Goal: Task Accomplishment & Management: Complete application form

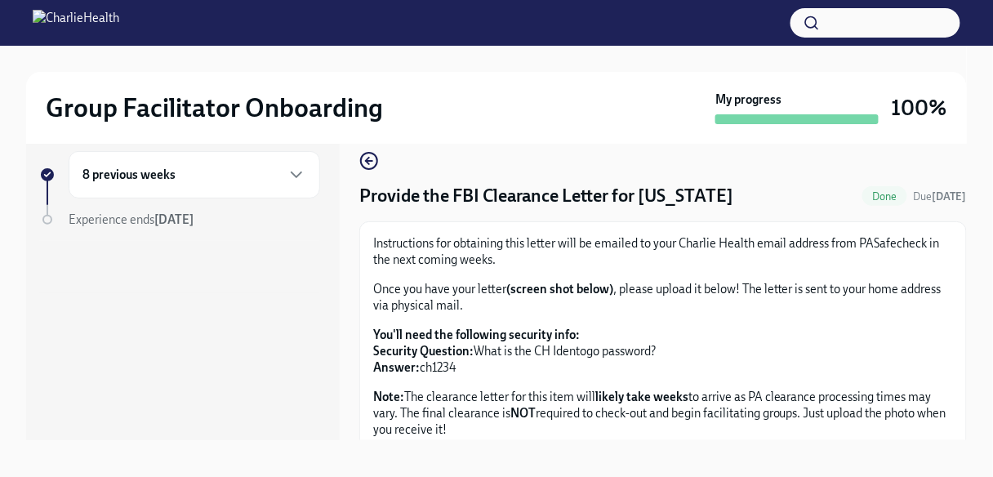
scroll to position [27, 0]
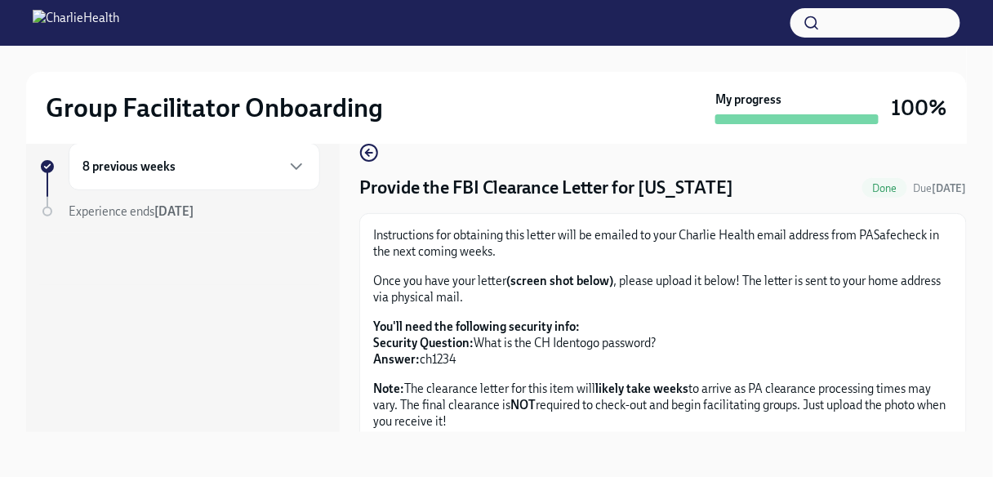
click at [255, 167] on div "8 previous weeks" at bounding box center [194, 167] width 224 height 20
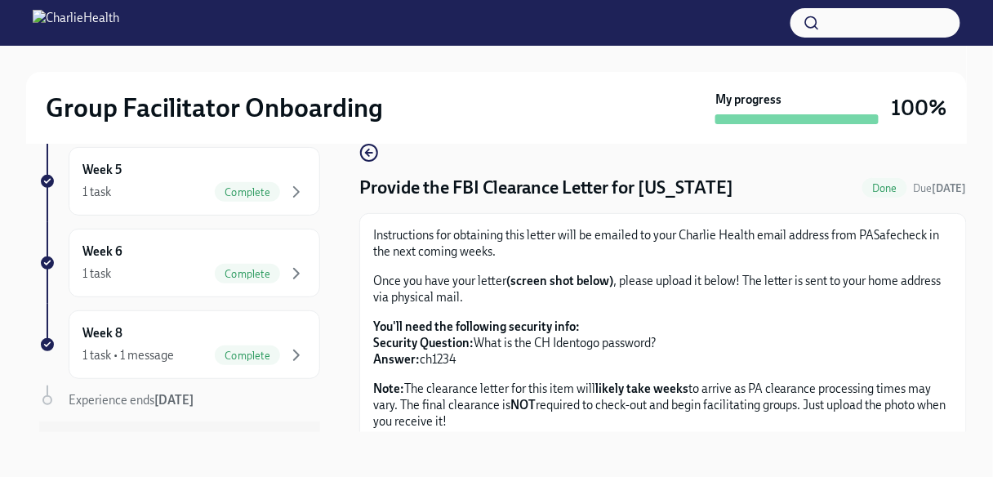
scroll to position [530, 0]
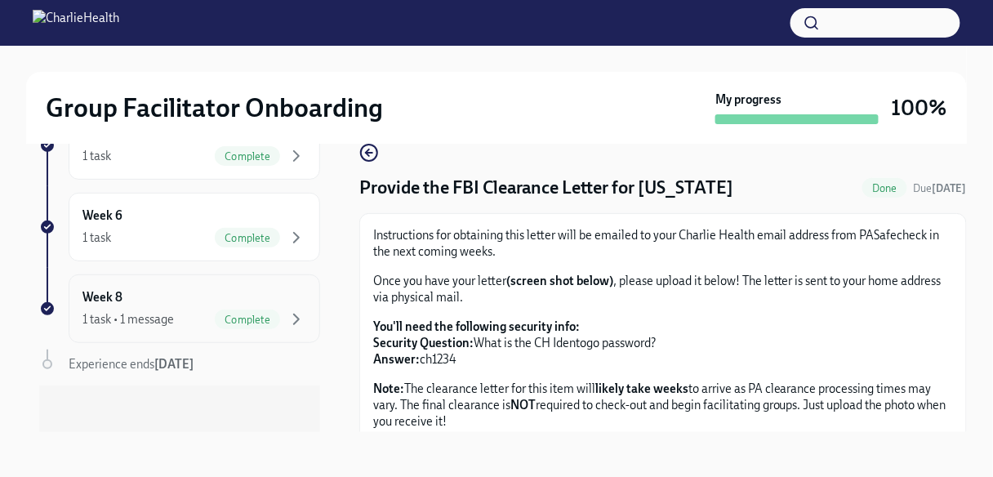
click at [194, 295] on div "Week 8 1 task • 1 message Complete" at bounding box center [194, 308] width 224 height 41
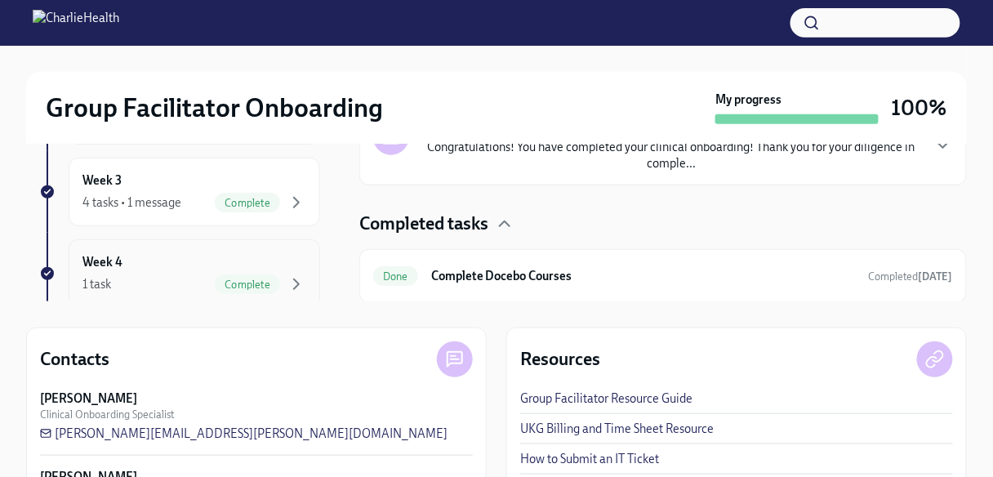
scroll to position [261, 0]
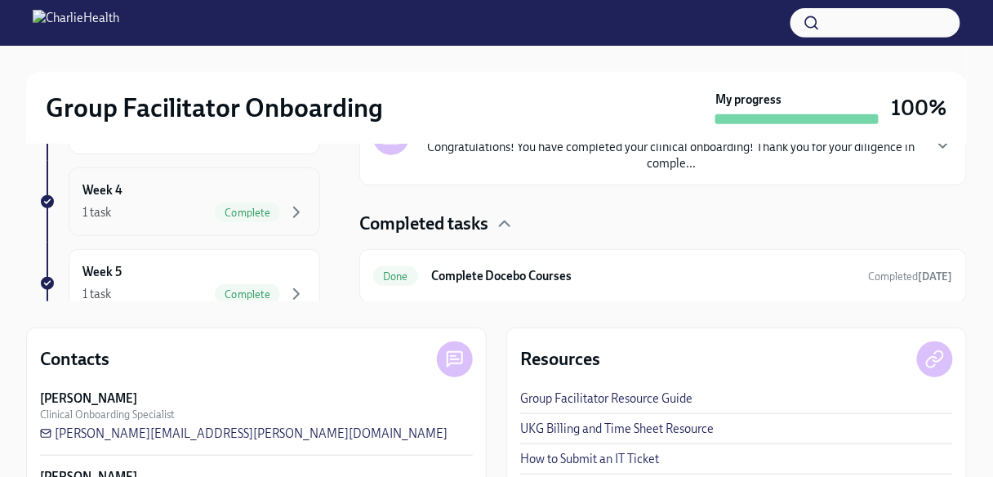
click at [167, 195] on div "Week 4 1 task Complete" at bounding box center [194, 201] width 224 height 41
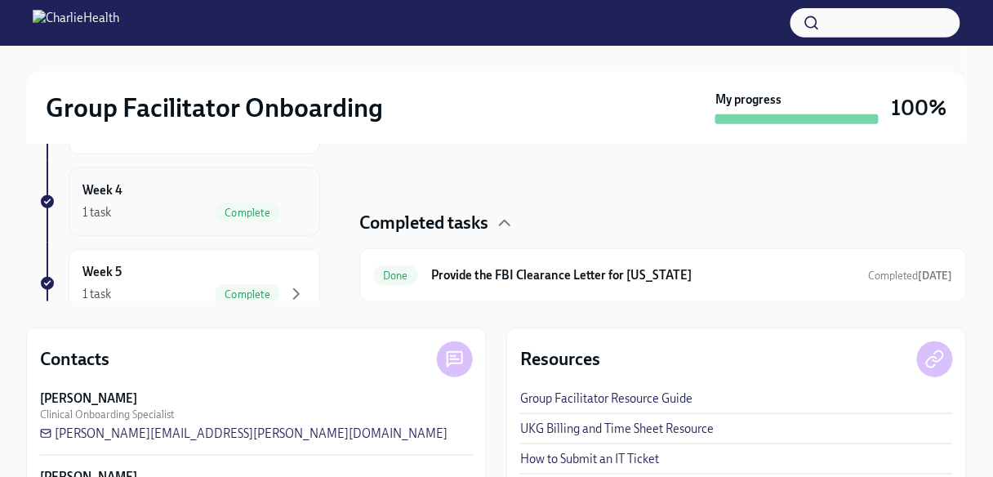
scroll to position [327, 0]
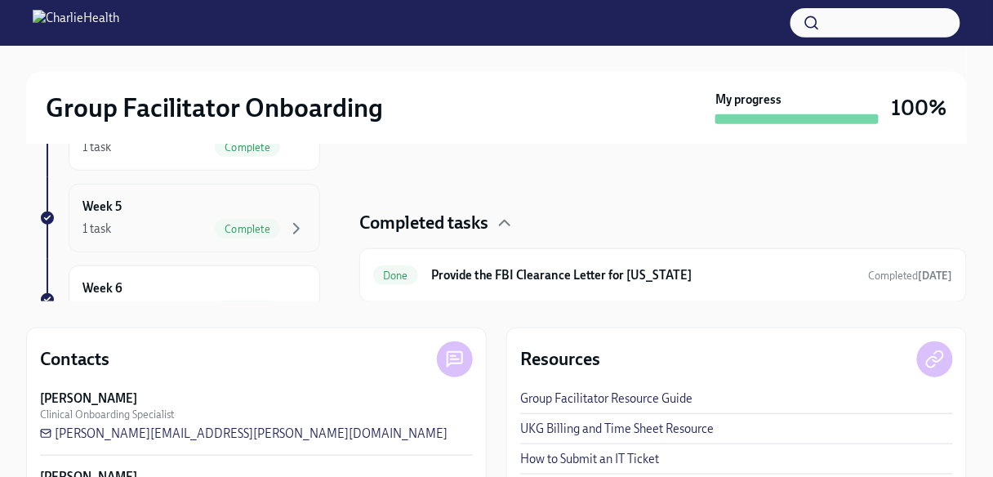
click at [147, 209] on div "Week 5 1 task Complete" at bounding box center [194, 218] width 224 height 41
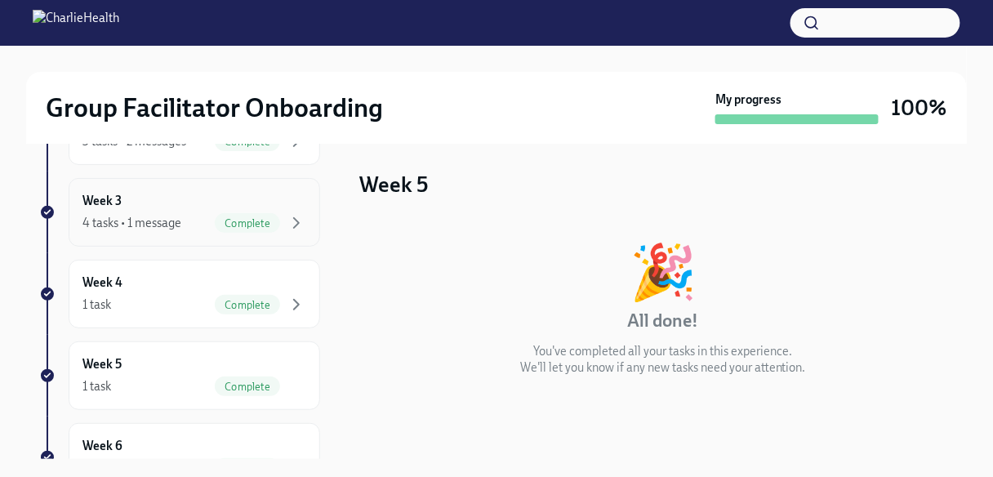
click at [178, 206] on div "Week 3 4 tasks • 1 message Complete" at bounding box center [194, 212] width 224 height 41
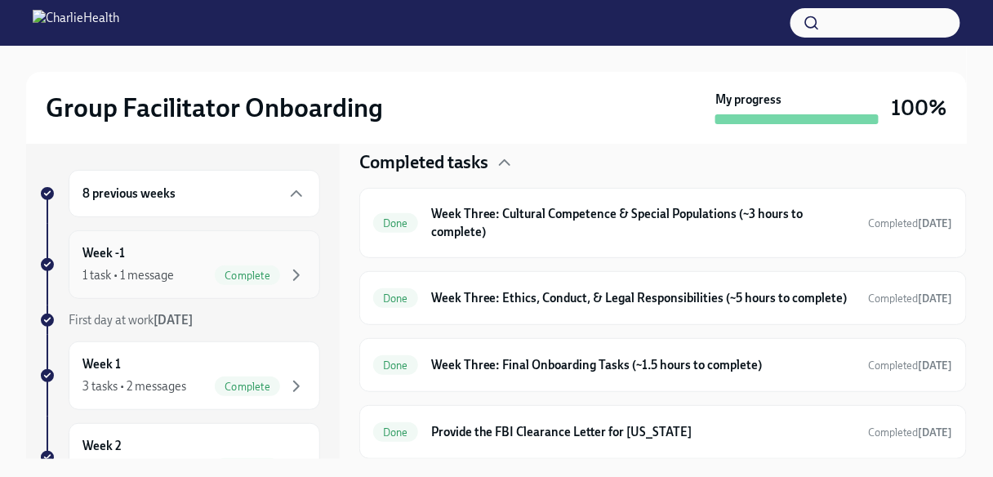
click at [169, 273] on div "1 task • 1 message" at bounding box center [127, 275] width 91 height 16
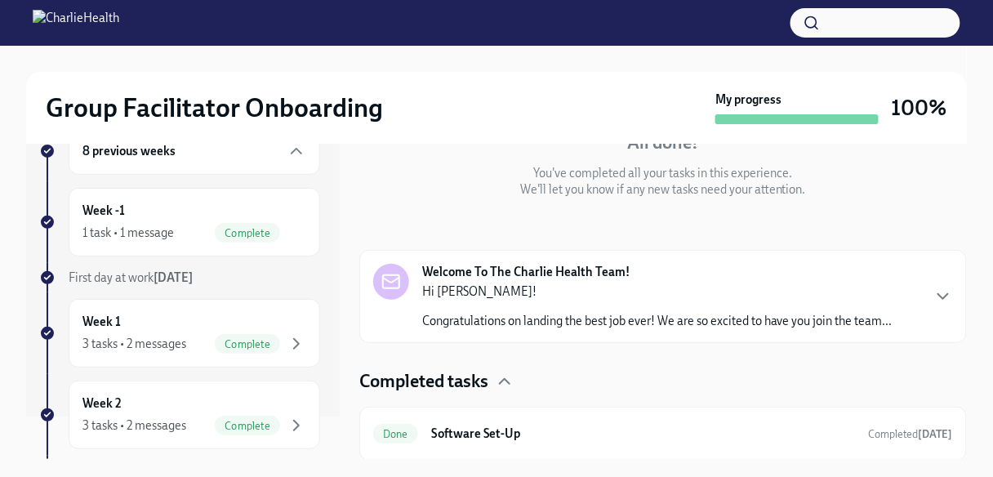
scroll to position [65, 0]
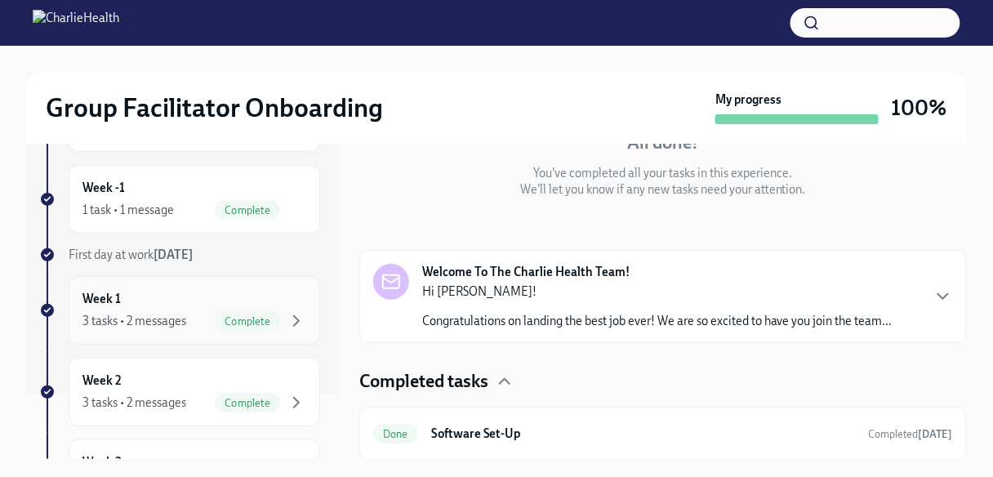
click at [182, 309] on div "Week 1 3 tasks • 2 messages Complete" at bounding box center [194, 310] width 224 height 41
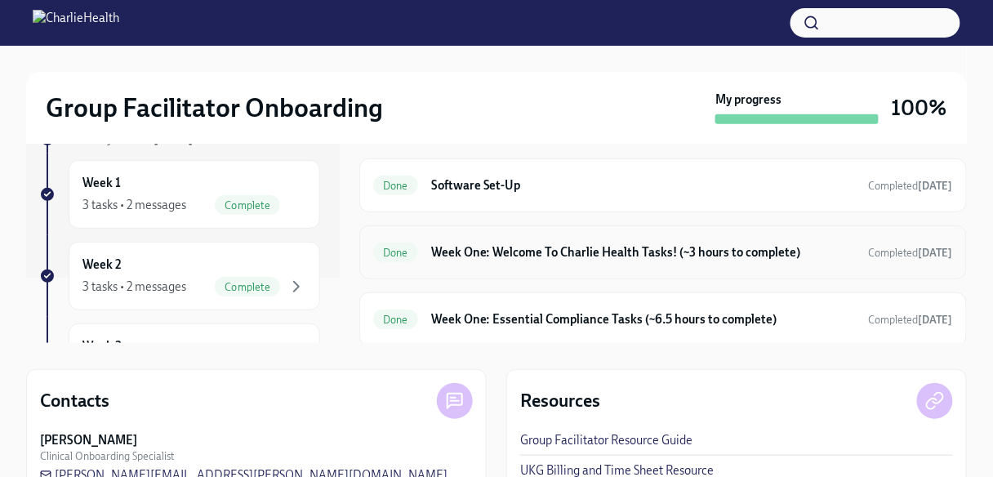
scroll to position [131, 0]
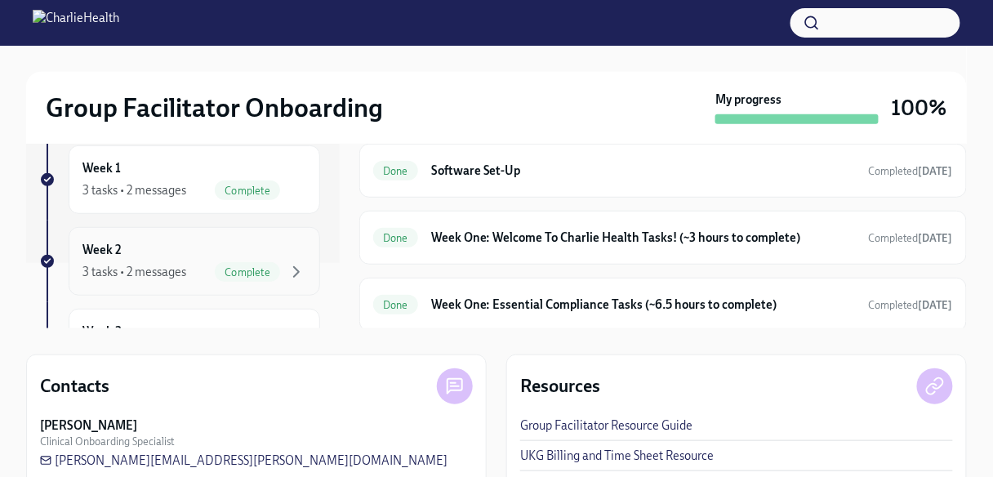
click at [178, 256] on div "Week 2 3 tasks • 2 messages Complete" at bounding box center [194, 261] width 224 height 41
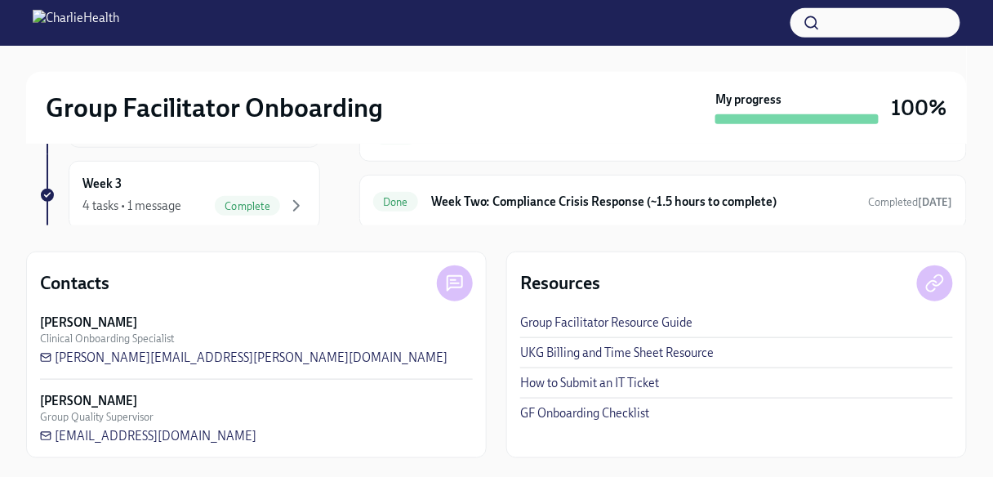
scroll to position [131, 0]
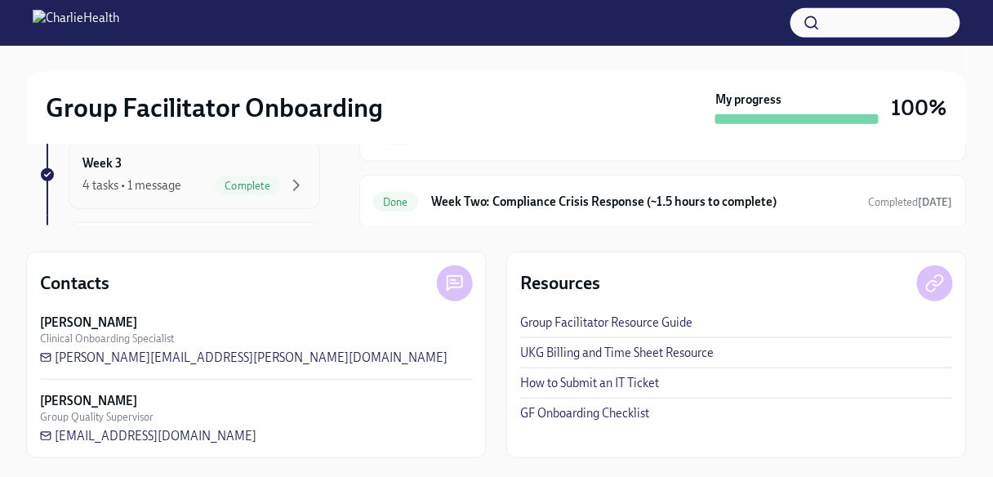
click at [215, 176] on div "Complete" at bounding box center [247, 186] width 65 height 20
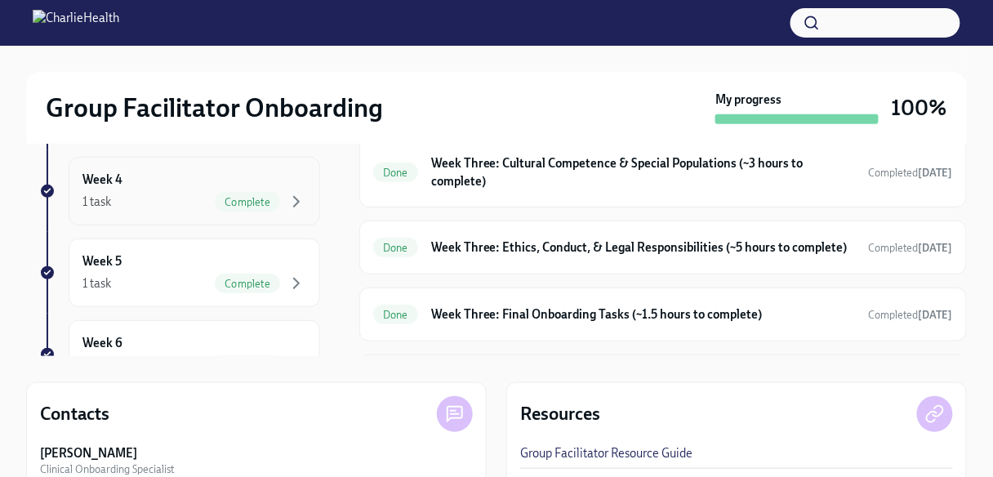
click at [159, 203] on div "1 task Complete" at bounding box center [194, 202] width 224 height 20
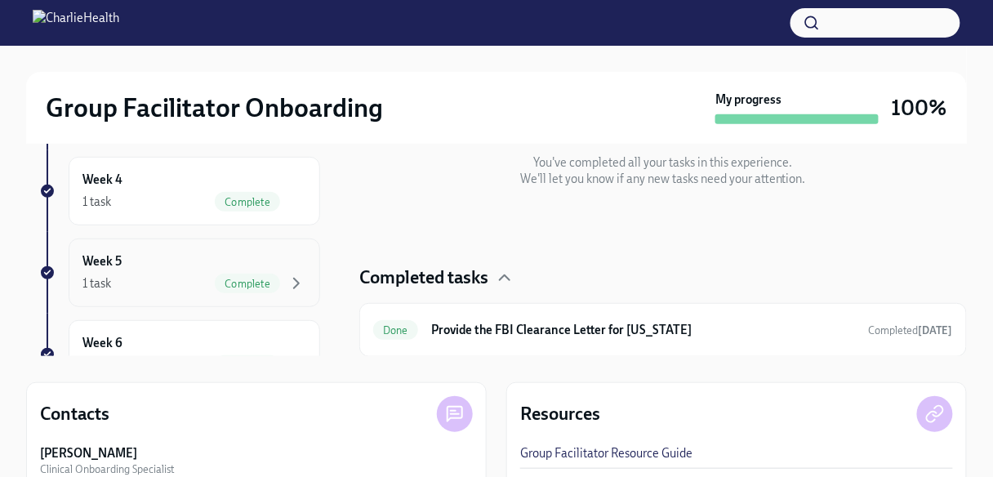
click at [216, 258] on div "Week 5 1 task Complete" at bounding box center [194, 272] width 224 height 41
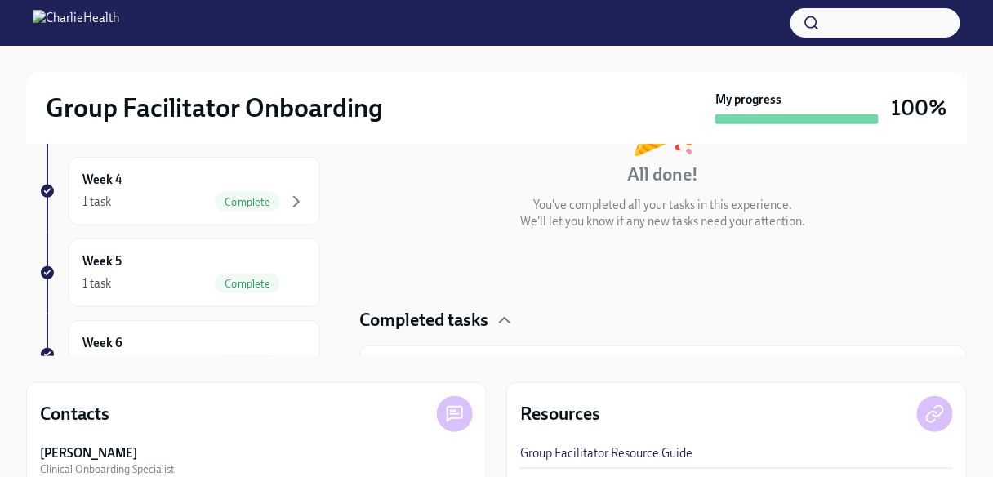
scroll to position [8, 0]
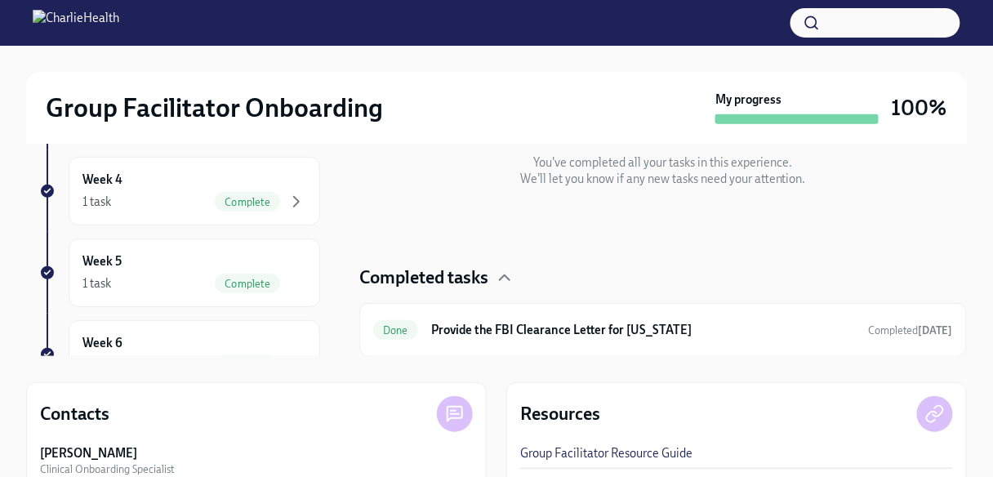
click at [428, 278] on h4 "Completed tasks" at bounding box center [423, 277] width 129 height 24
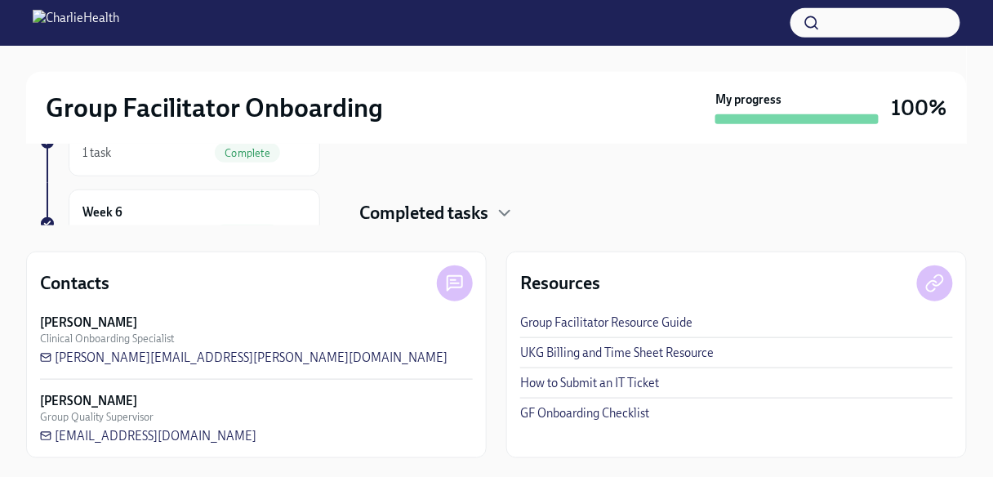
click at [432, 215] on h4 "Completed tasks" at bounding box center [423, 213] width 129 height 24
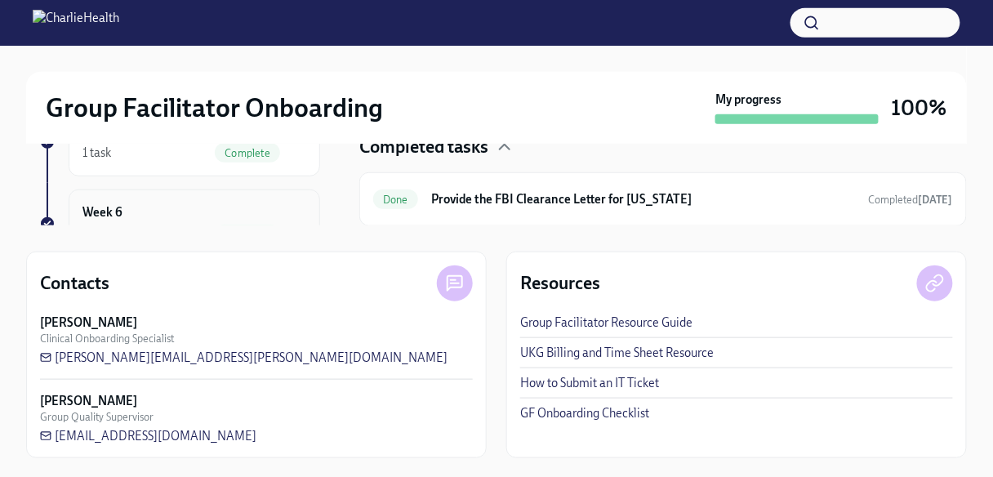
click at [176, 209] on div "Week 6 1 task Complete" at bounding box center [194, 223] width 224 height 41
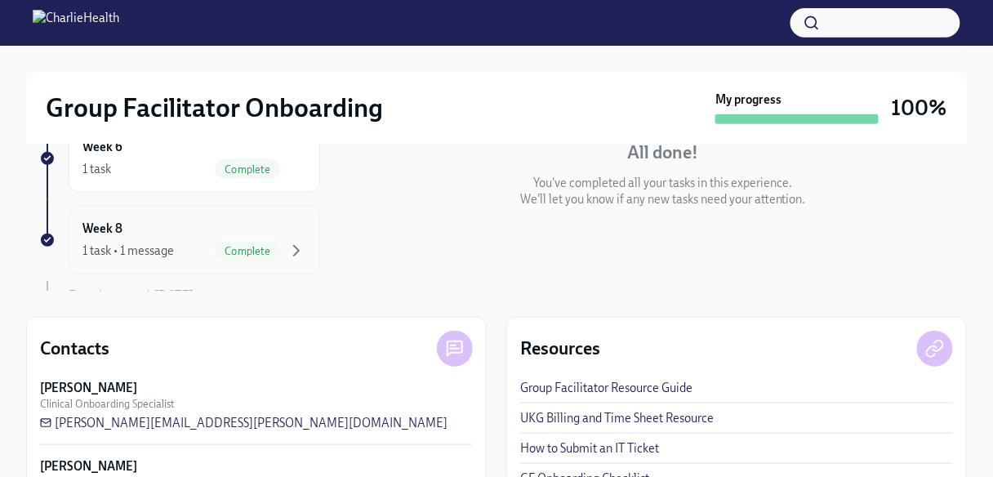
click at [167, 225] on div "Week 8 1 task • 1 message Complete" at bounding box center [194, 240] width 224 height 41
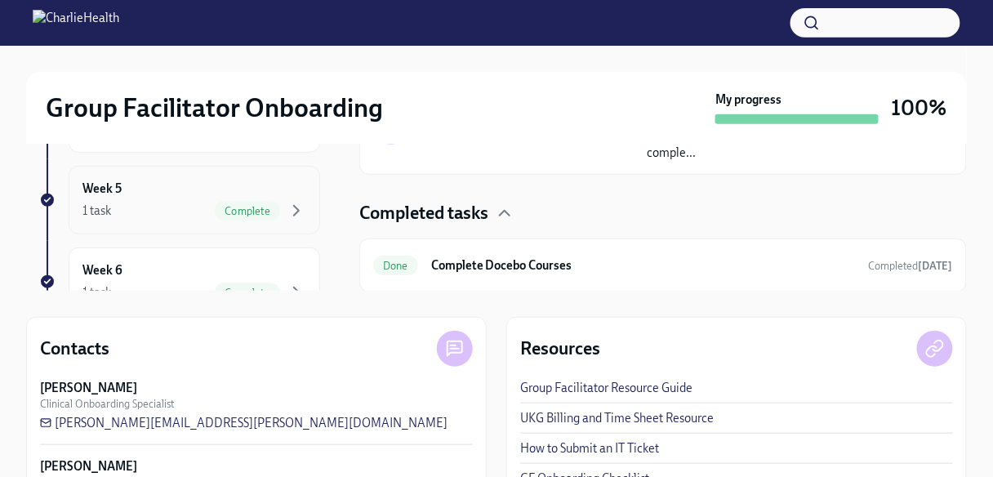
click at [185, 214] on div "1 task Complete" at bounding box center [194, 211] width 224 height 20
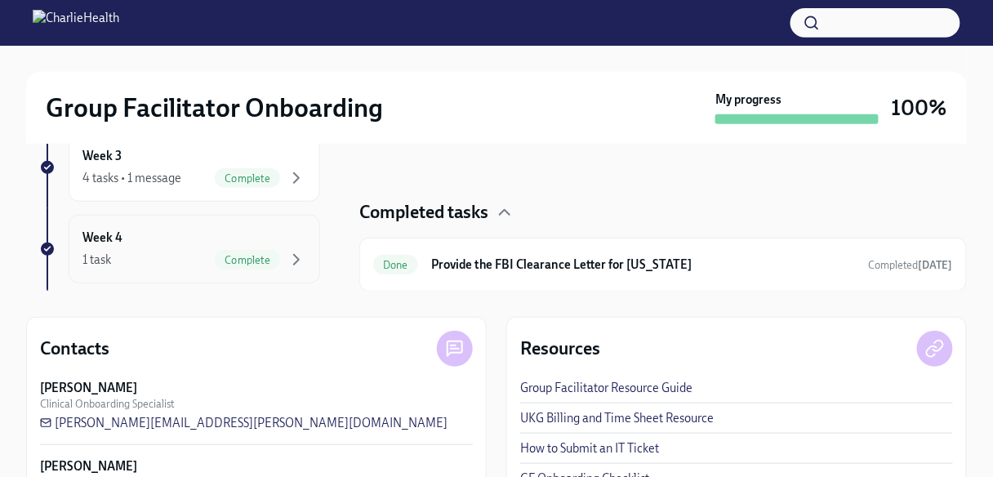
click at [170, 237] on div "Week 4 1 task Complete" at bounding box center [194, 249] width 224 height 41
click at [150, 250] on div "1 task Complete" at bounding box center [194, 260] width 224 height 20
click at [104, 184] on div "4 tasks • 1 message Complete" at bounding box center [194, 178] width 224 height 20
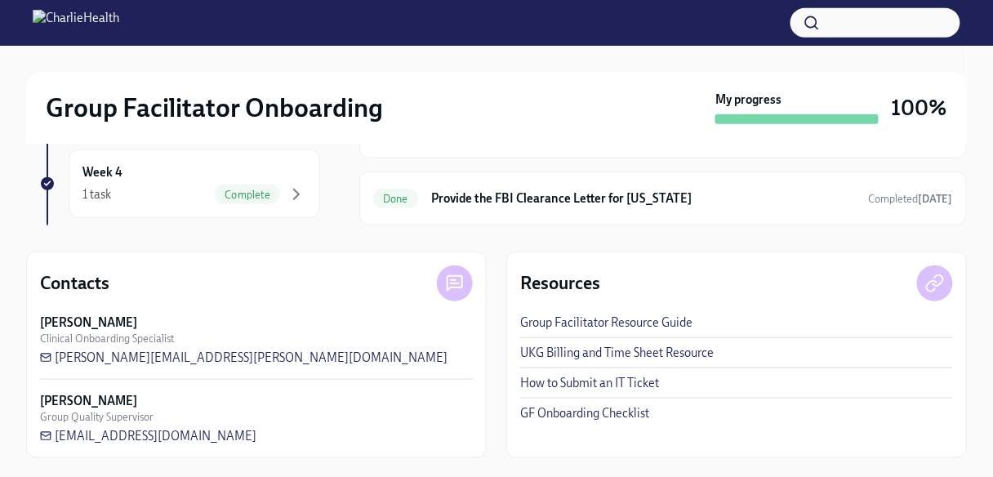
click at [571, 411] on link "GF Onboarding Checklist" at bounding box center [584, 413] width 129 height 16
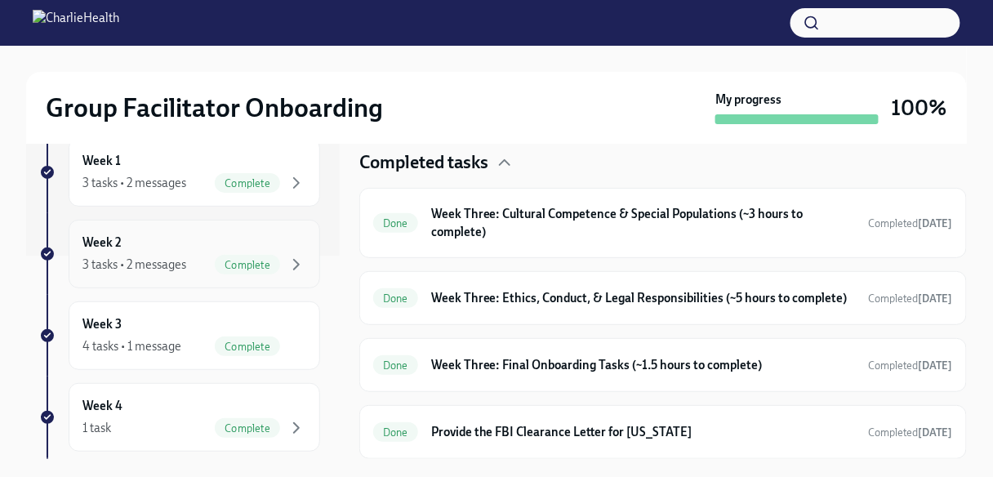
click at [190, 264] on div "3 tasks • 2 messages Complete" at bounding box center [194, 265] width 224 height 20
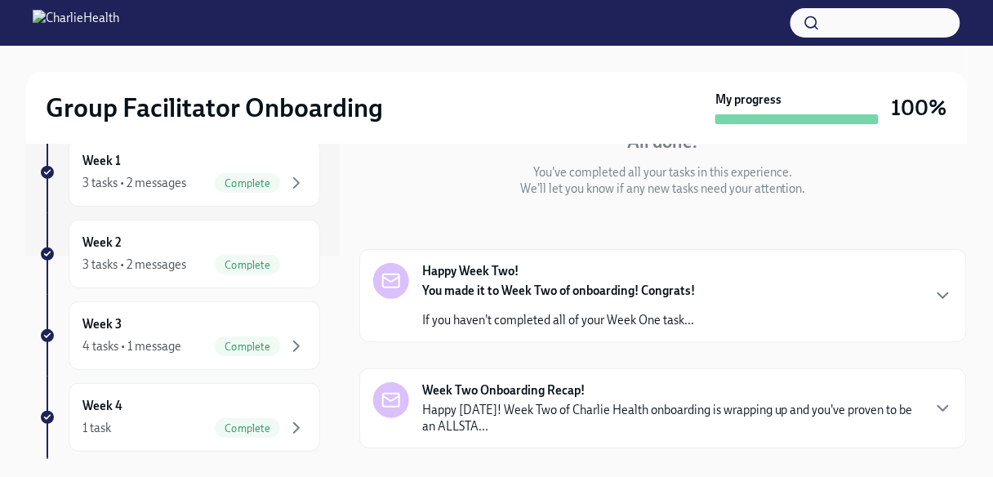
scroll to position [155, 0]
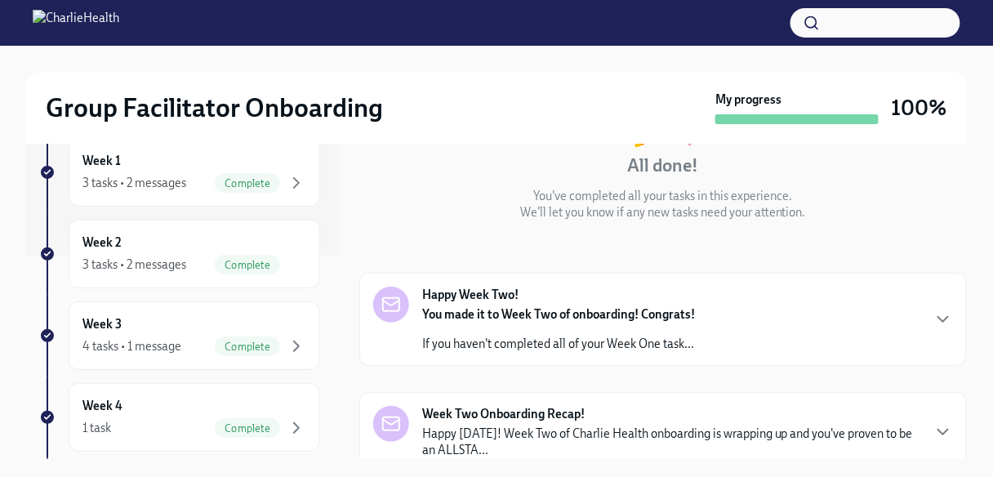
click at [740, 299] on div "Happy Week Two! You made it to Week Two of onboarding! Congrats! If you haven't…" at bounding box center [663, 319] width 580 height 65
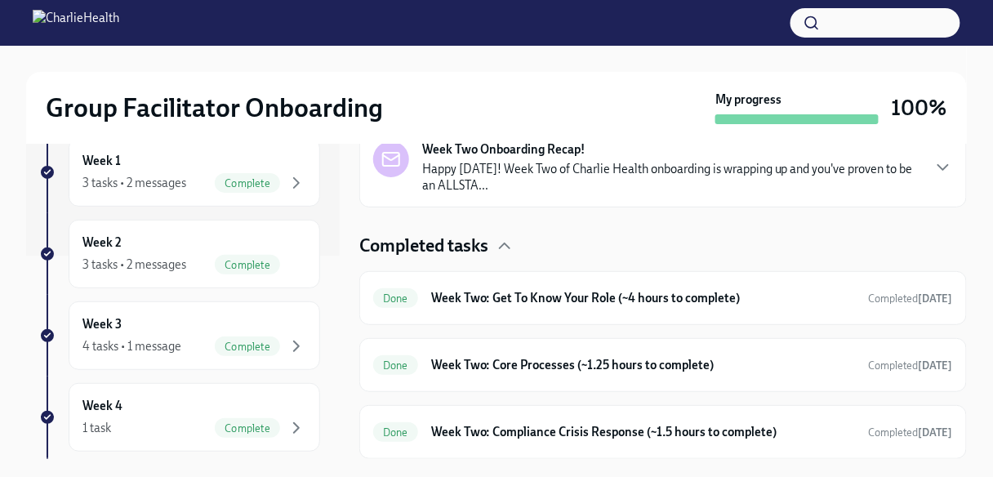
scroll to position [808, 0]
click at [738, 193] on p "Happy [DATE]! Week Two of Charlie Health onboarding is wrapping up and you've p…" at bounding box center [671, 177] width 498 height 33
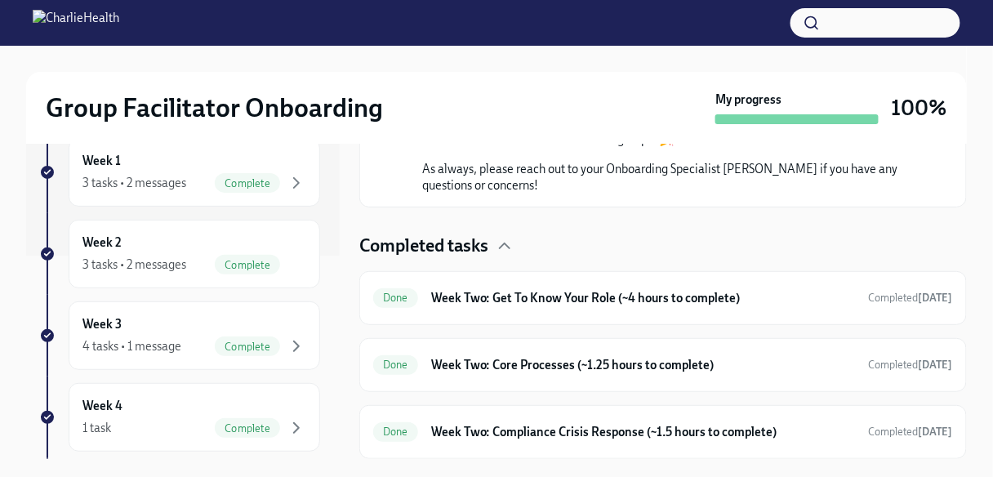
scroll to position [1592, 0]
click at [723, 311] on div "Done Week Two: Get To Know Your Role (~4 hours to complete) Completed [DATE]" at bounding box center [663, 298] width 580 height 26
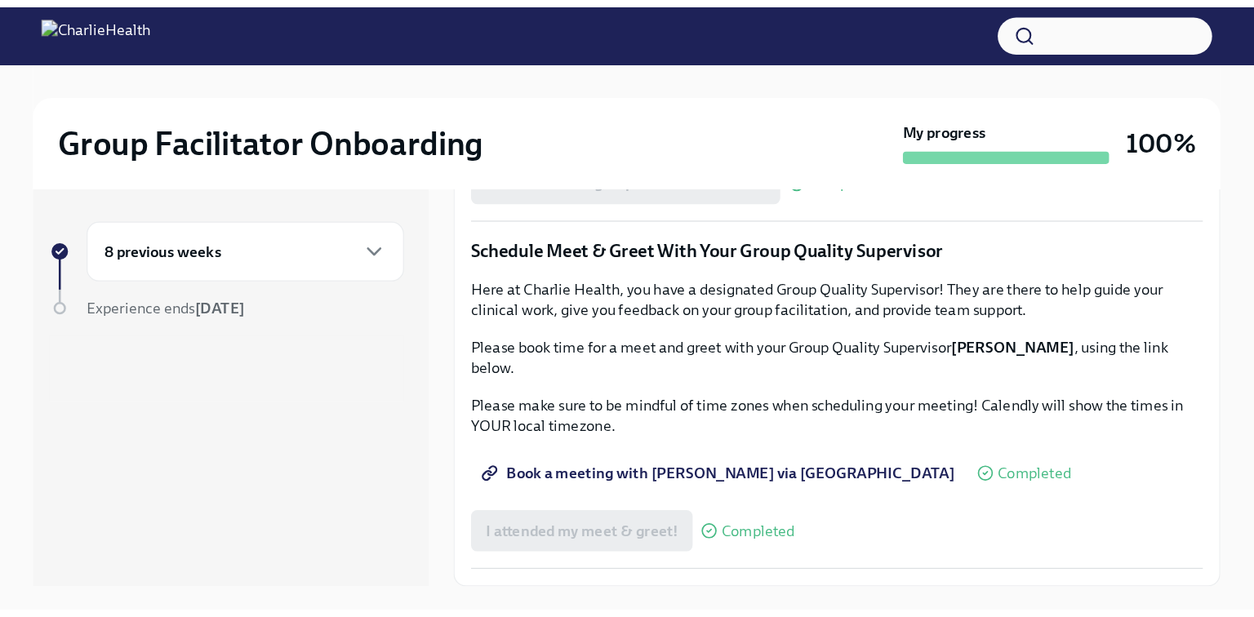
scroll to position [1175, 0]
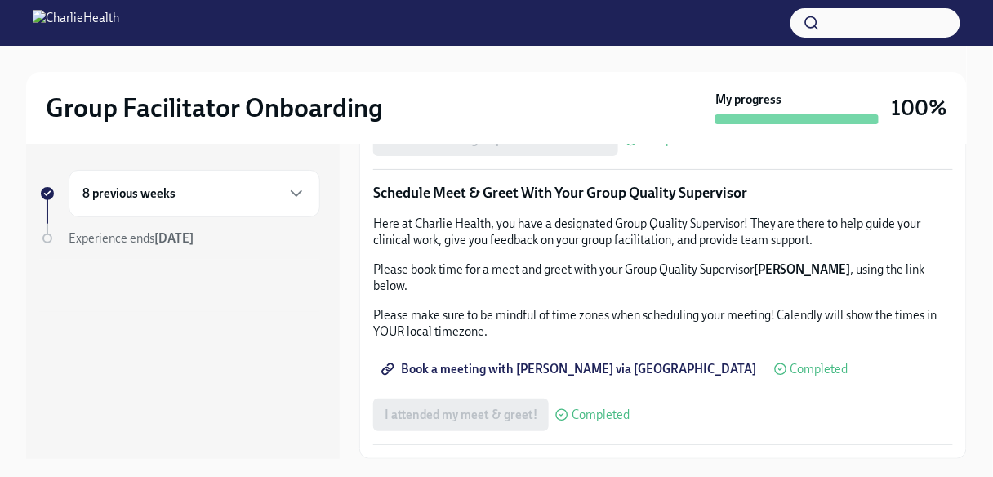
click at [540, 56] on span "Group Observation Instructions" at bounding box center [478, 48] width 188 height 16
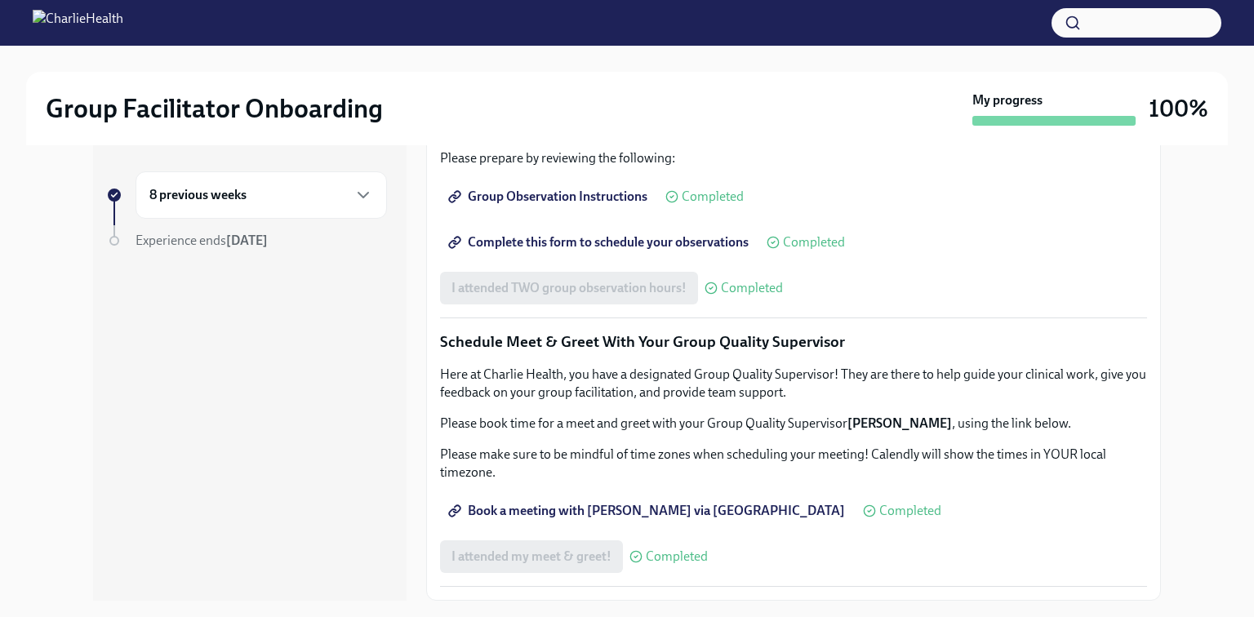
scroll to position [0, 0]
